Goal: Task Accomplishment & Management: Complete application form

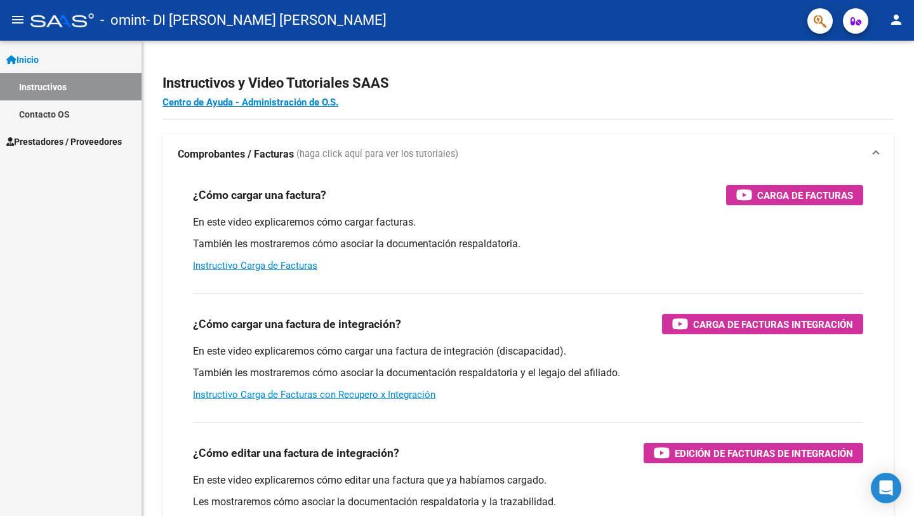
click at [79, 140] on span "Prestadores / Proveedores" at bounding box center [64, 142] width 116 height 14
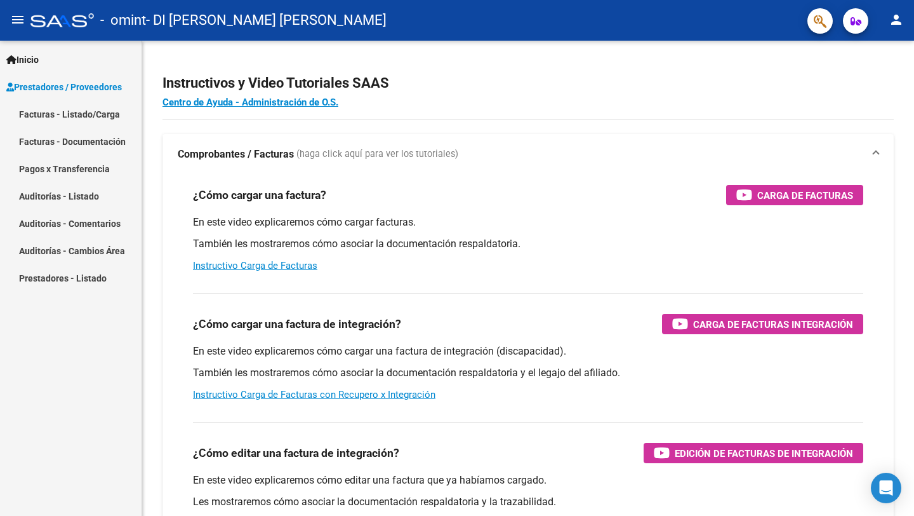
click at [109, 117] on link "Facturas - Listado/Carga" at bounding box center [71, 113] width 142 height 27
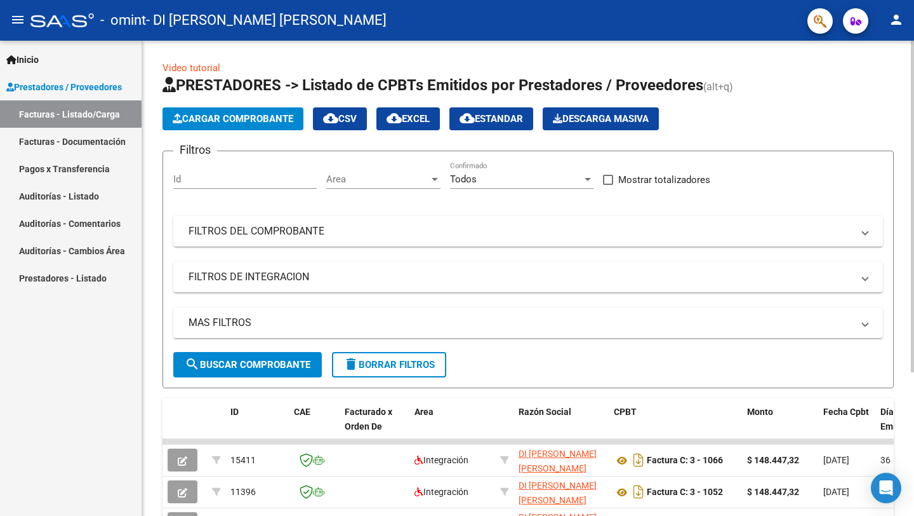
click at [243, 123] on span "Cargar Comprobante" at bounding box center [233, 118] width 121 height 11
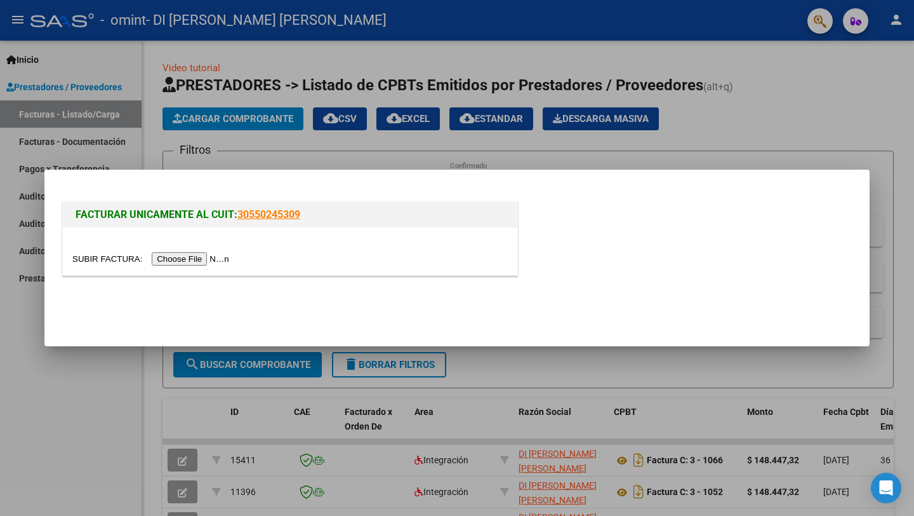
click at [207, 262] on input "file" at bounding box center [152, 258] width 161 height 13
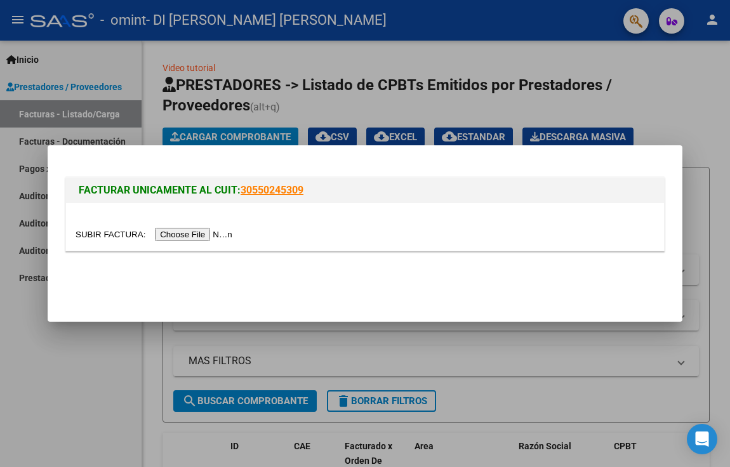
click at [217, 238] on input "file" at bounding box center [156, 234] width 161 height 13
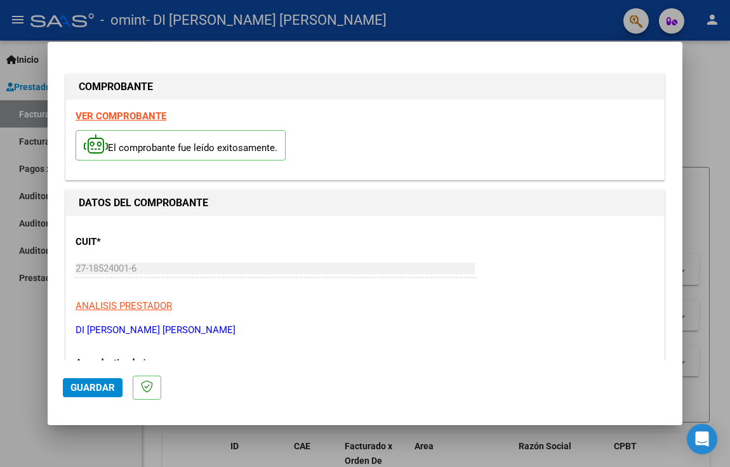
click at [149, 116] on strong "VER COMPROBANTE" at bounding box center [121, 115] width 91 height 11
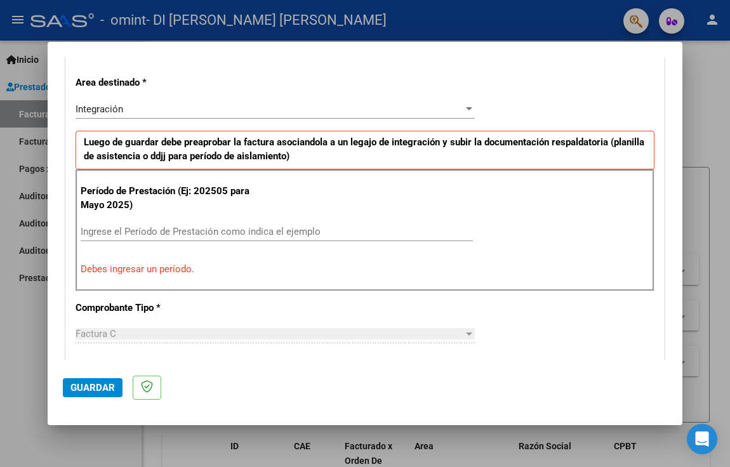
scroll to position [290, 0]
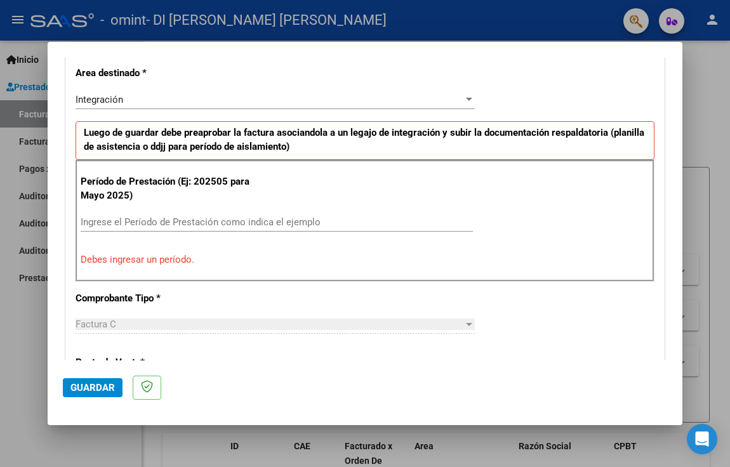
click at [267, 223] on input "Ingrese el Período de Prestación como indica el ejemplo" at bounding box center [277, 222] width 392 height 11
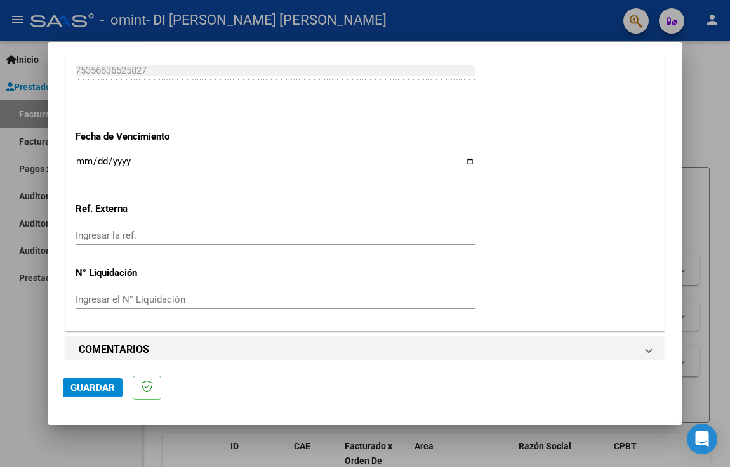
scroll to position [853, 0]
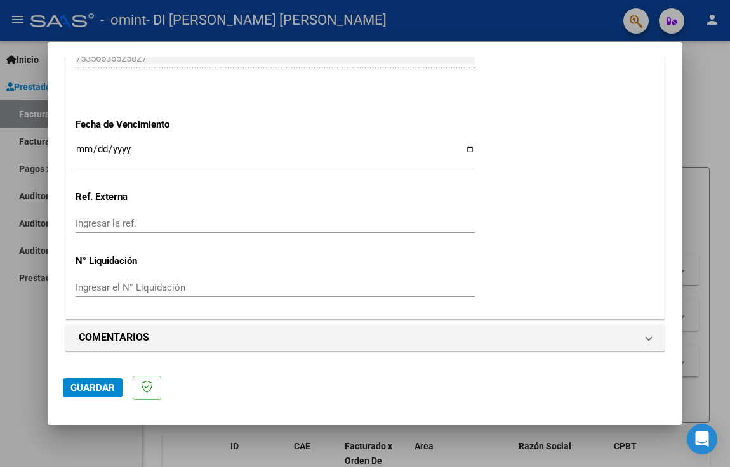
type input "202508"
click at [76, 395] on button "Guardar" at bounding box center [93, 387] width 60 height 19
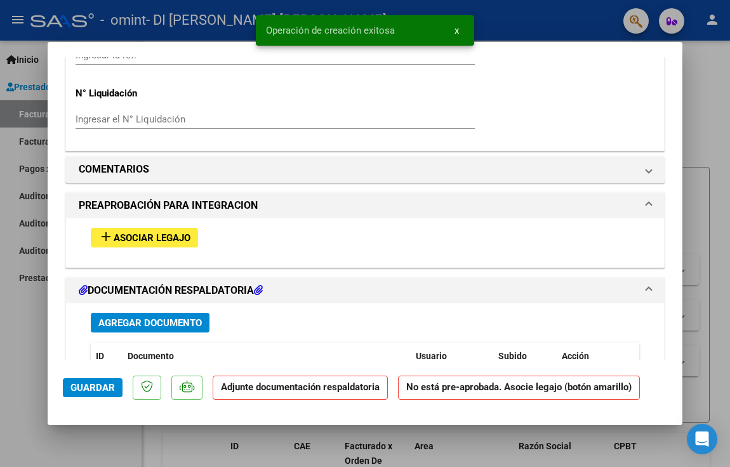
scroll to position [1008, 0]
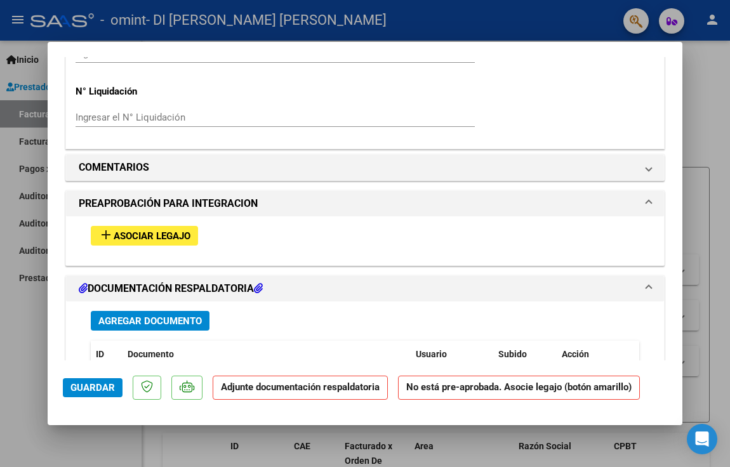
click at [178, 232] on span "Asociar Legajo" at bounding box center [152, 236] width 77 height 11
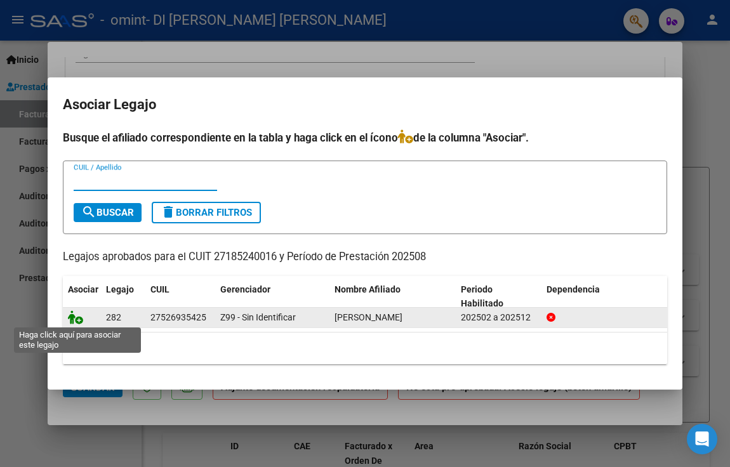
click at [78, 316] on icon at bounding box center [75, 318] width 15 height 14
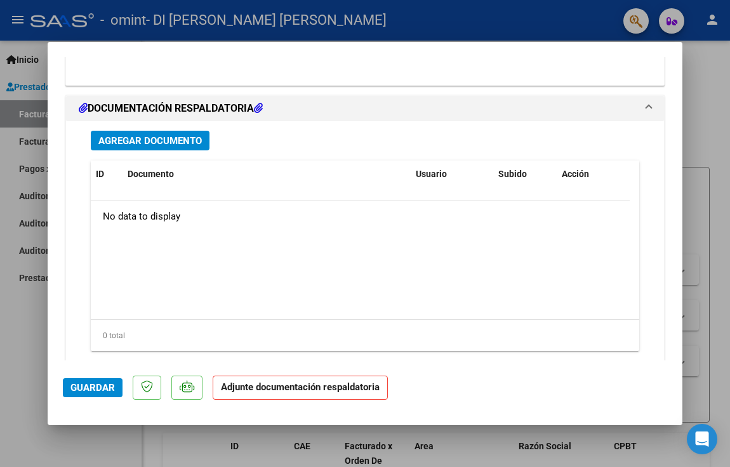
scroll to position [1388, 0]
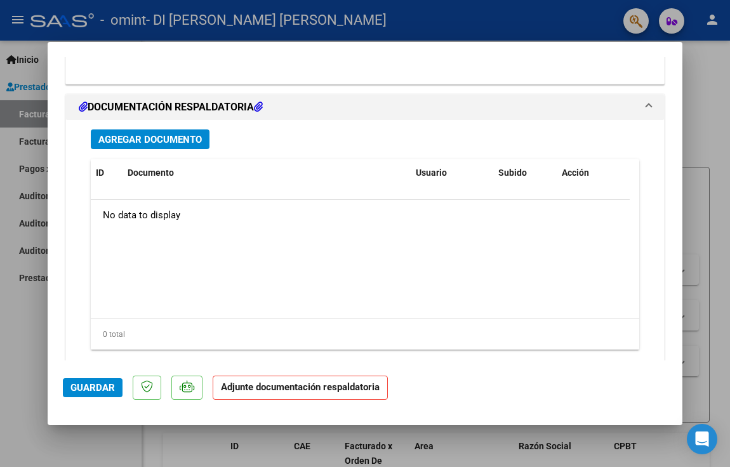
click at [192, 143] on span "Agregar Documento" at bounding box center [150, 139] width 104 height 11
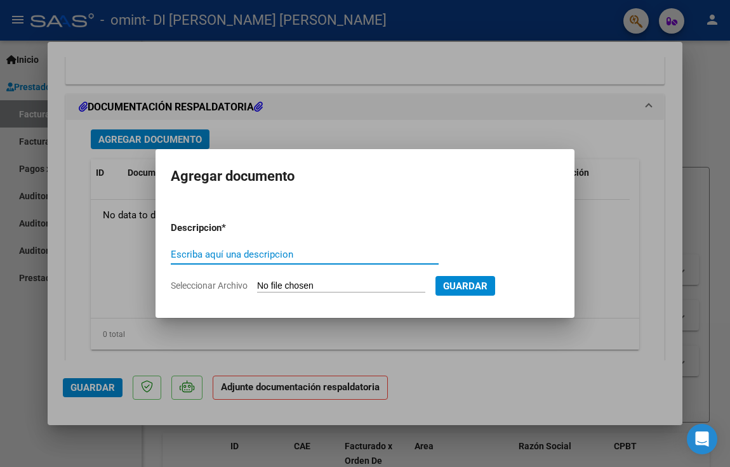
click at [295, 284] on input "Seleccionar Archivo" at bounding box center [341, 287] width 168 height 12
type input "C:\fakepath\Autorizacion [PERSON_NAME] [PERSON_NAME].pdf"
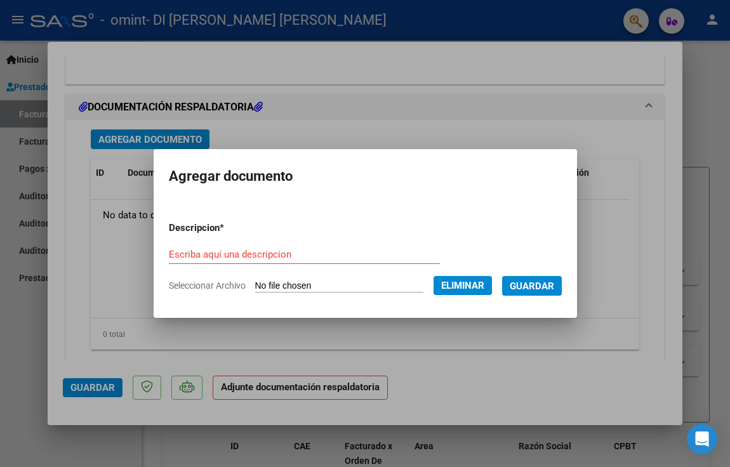
click at [257, 255] on input "Escriba aquí una descripcion" at bounding box center [304, 254] width 271 height 11
type input "autorizacion"
click at [551, 291] on button "Guardar" at bounding box center [532, 286] width 60 height 20
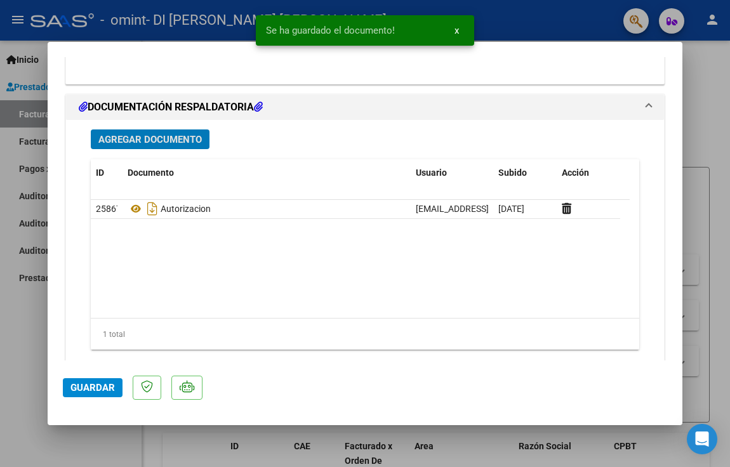
click at [157, 137] on span "Agregar Documento" at bounding box center [150, 139] width 104 height 11
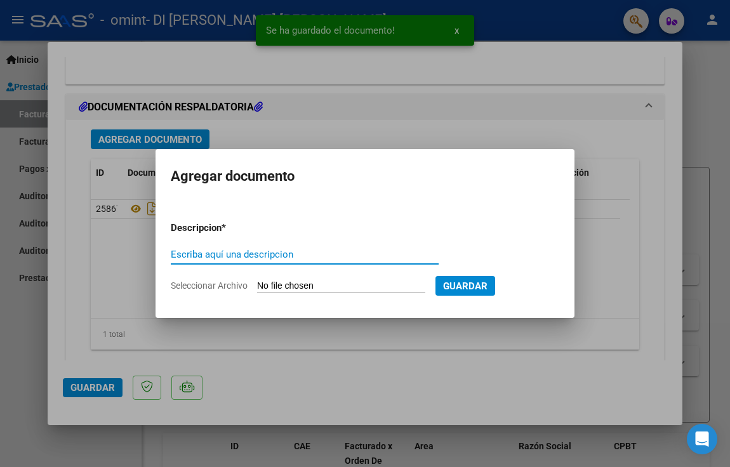
click at [243, 255] on input "Escriba aquí una descripcion" at bounding box center [305, 254] width 268 height 11
click at [320, 281] on input "Seleccionar Archivo" at bounding box center [341, 287] width 168 height 12
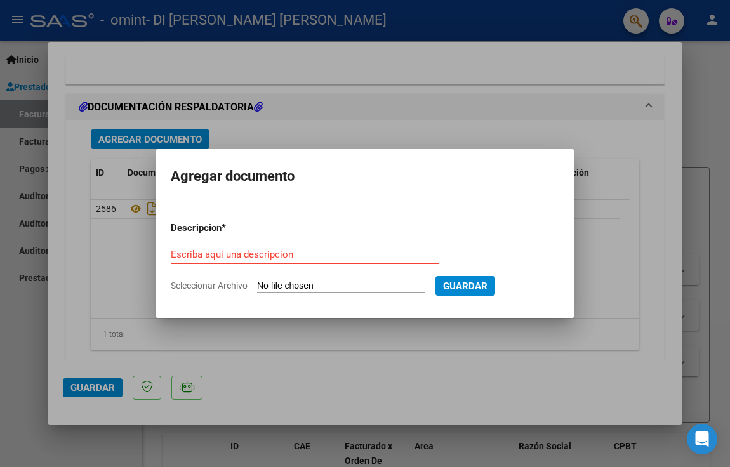
type input "C:\fakepath\[PERSON_NAME] planilla agosto.jpg"
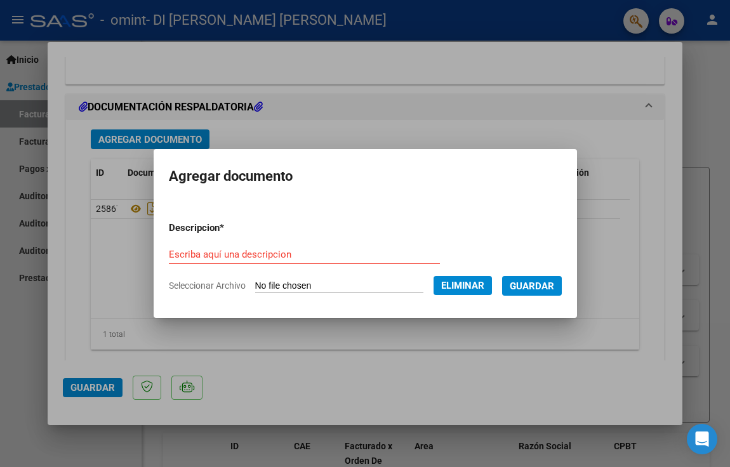
click at [274, 250] on input "Escriba aquí una descripcion" at bounding box center [304, 254] width 271 height 11
type input "planilla"
click at [552, 289] on span "Guardar" at bounding box center [532, 286] width 44 height 11
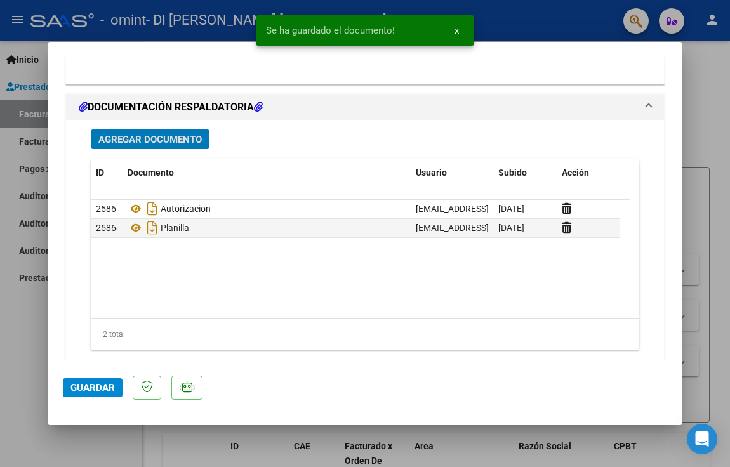
click at [86, 386] on span "Guardar" at bounding box center [92, 387] width 44 height 11
click at [683, 125] on div at bounding box center [365, 233] width 730 height 467
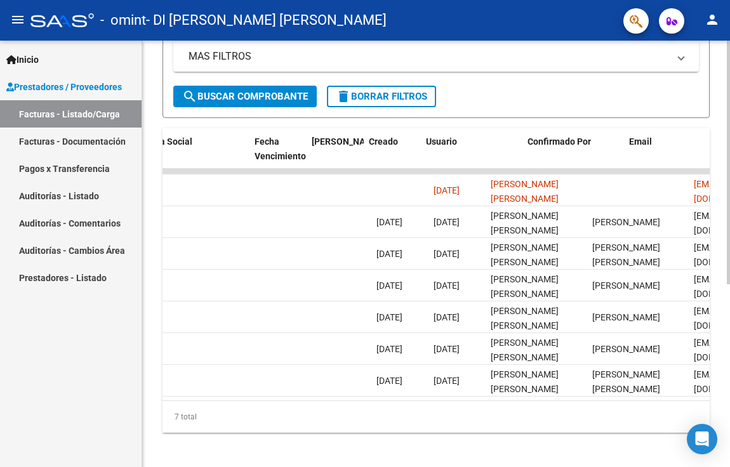
scroll to position [0, 2130]
